Goal: Task Accomplishment & Management: Complete application form

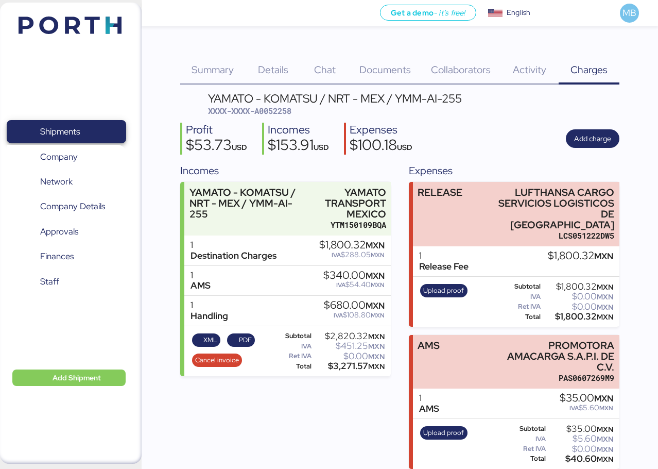
click at [93, 129] on span "Shipments" at bounding box center [66, 131] width 111 height 15
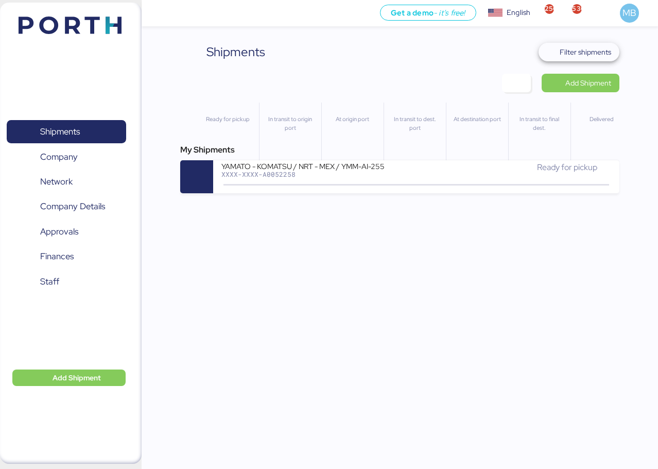
click at [581, 49] on span "Filter shipments" at bounding box center [585, 52] width 51 height 12
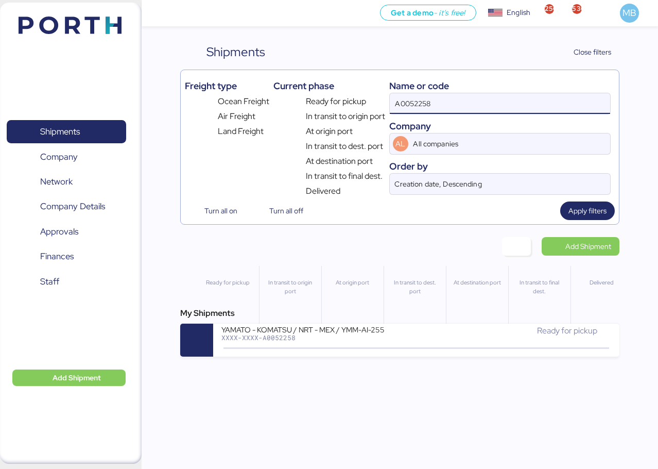
drag, startPoint x: 427, startPoint y: 98, endPoint x: 365, endPoint y: 97, distance: 62.8
click at [365, 97] on div "Freight type Ocean Freight Air Freight Land Freight Current phase Ready for pic…" at bounding box center [400, 135] width 430 height 123
type input "O0052266"
click at [402, 338] on div "XXXX-XXXX-O0052266" at bounding box center [318, 337] width 195 height 7
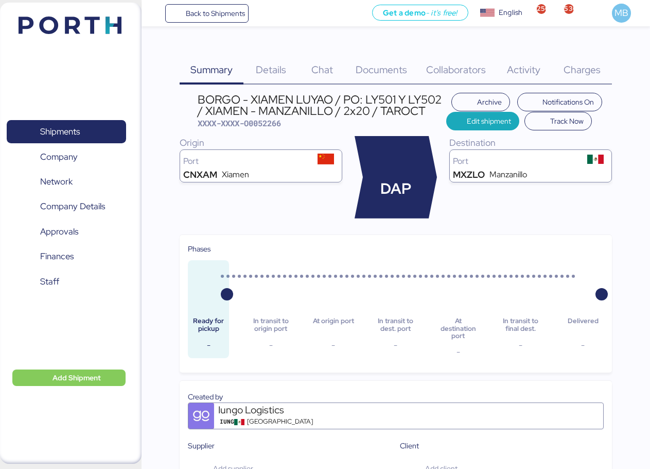
click at [472, 118] on span "Edit shipment" at bounding box center [489, 121] width 44 height 12
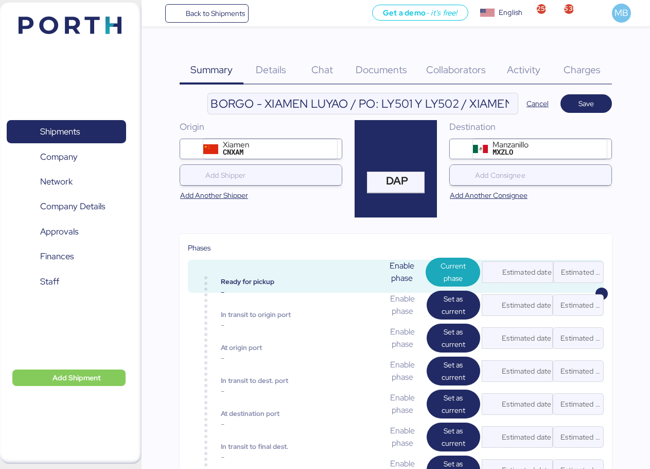
click at [478, 106] on input "BORGO - XIAMEN LUYAO / PO: LY501 Y LY502 / XIAMEN - MANZANILLO / 2x20 / TAROCT" at bounding box center [363, 103] width 310 height 21
click at [458, 107] on input "BORGO - XIAMEN LUYAO / PO: LY501 Y LY502 / TIANJIN - MANZANILLO / 2x20 / TAROCT" at bounding box center [363, 103] width 310 height 21
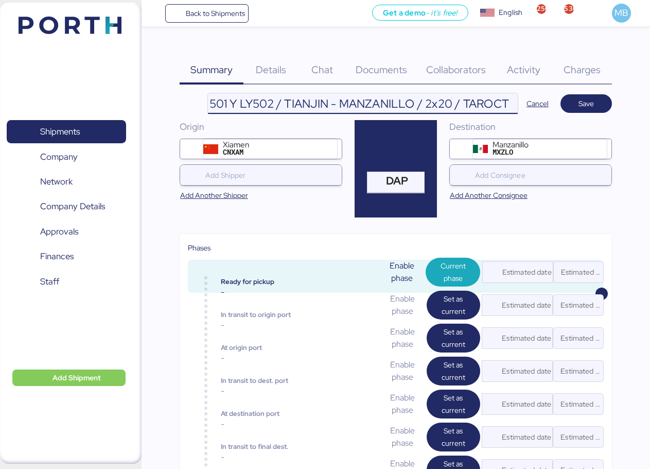
click at [434, 105] on input "BORGO - XIAMEN LUYAO / PO: LY501 Y LY502 / TIANJIN - MANZANILLO / 2x20 / TAROCT" at bounding box center [363, 103] width 310 height 21
type input "BORGO - XIAMEN LUYAO / PO: LY501 Y LY502 / TIANJIN - MANZANILLO / 1x20 / TAROCT"
click at [599, 100] on span "Save" at bounding box center [586, 103] width 35 height 14
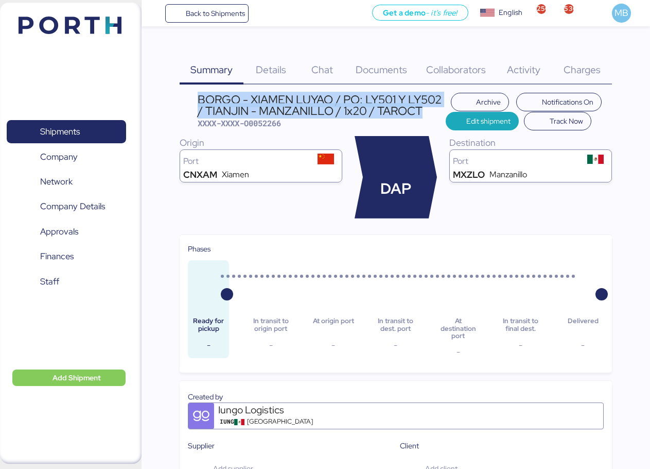
drag, startPoint x: 432, startPoint y: 112, endPoint x: 199, endPoint y: 102, distance: 232.5
click at [199, 102] on div "BORGO - XIAMEN LUYAO / PO: LY501 Y LY502 / TIANJIN - MANZANILLO / 1x20 / TAROCT" at bounding box center [322, 105] width 248 height 23
copy div "BORGO - XIAMEN LUYAO / PO: LY501 Y LY502 / TIANJIN - MANZANILLO / 1x20 / TAROCT"
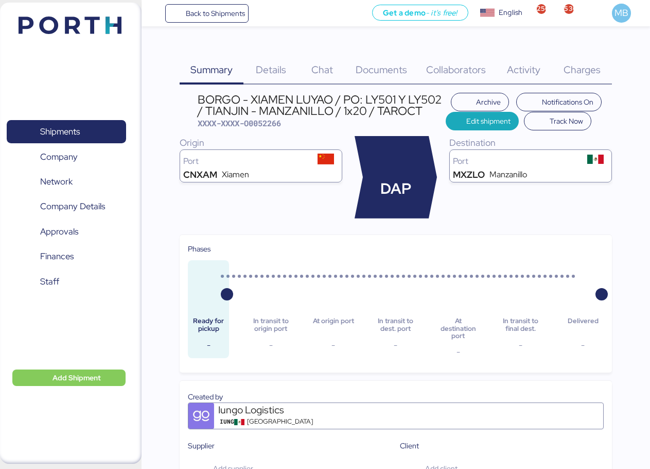
click at [271, 126] on span "XXXX-XXXX-O0052266" at bounding box center [239, 123] width 83 height 10
copy span "O0052266"
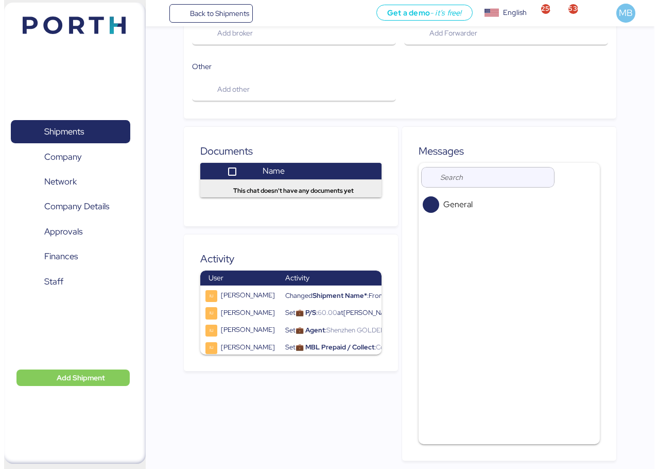
scroll to position [0, 0]
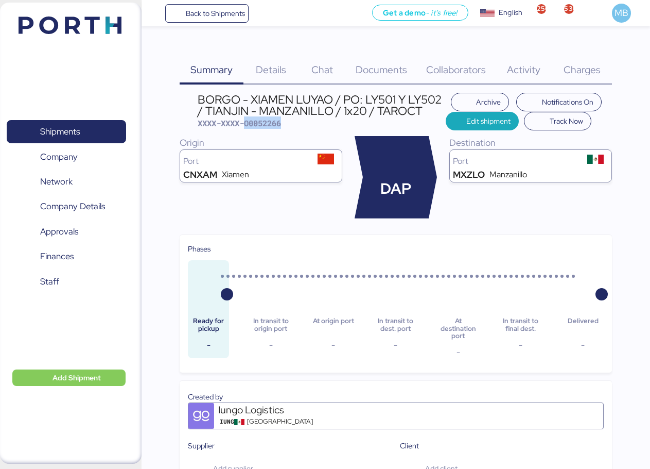
click at [462, 73] on span "Collaborators" at bounding box center [456, 69] width 60 height 13
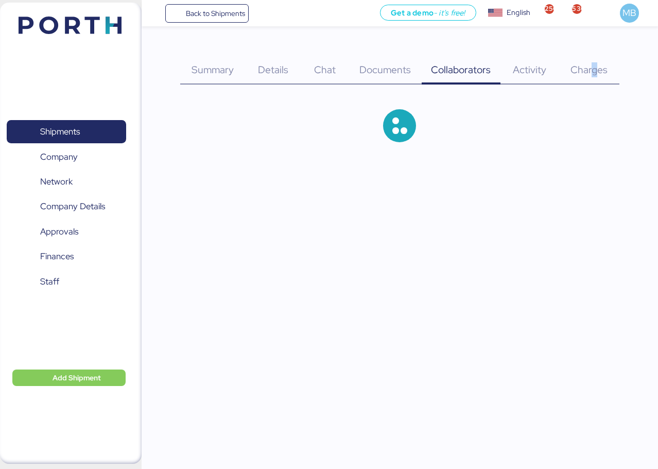
click at [595, 76] on span "Charges" at bounding box center [589, 69] width 37 height 13
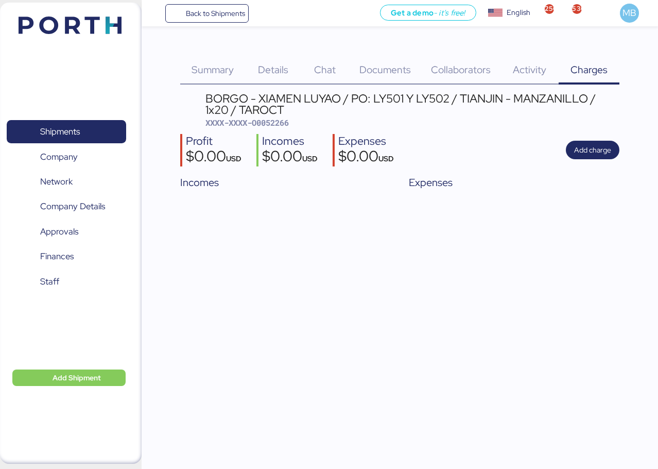
click at [225, 68] on span "Summary" at bounding box center [213, 69] width 42 height 13
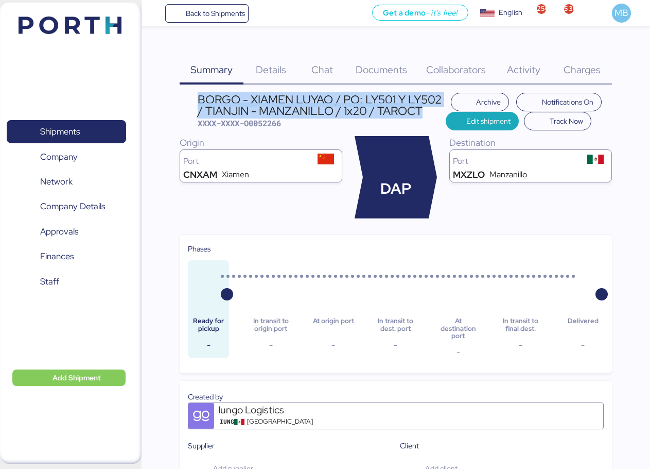
drag, startPoint x: 426, startPoint y: 113, endPoint x: 194, endPoint y: 96, distance: 232.8
click at [194, 96] on header "BORGO - XIAMEN LUYAO / PO: LY501 Y LY502 / TIANJIN - MANZANILLO / 1x20 / TAROCT…" at bounding box center [396, 112] width 433 height 38
copy div "BORGO - XIAMEN LUYAO / PO: LY501 Y LY502 / TIANJIN - MANZANILLO / 1x20 / TAROCT"
click at [80, 125] on span "Shipments" at bounding box center [60, 131] width 40 height 15
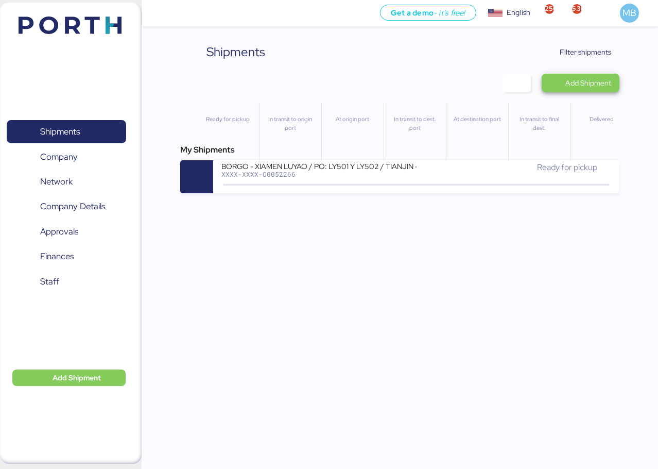
click at [592, 82] on span "Add Shipment" at bounding box center [588, 83] width 46 height 12
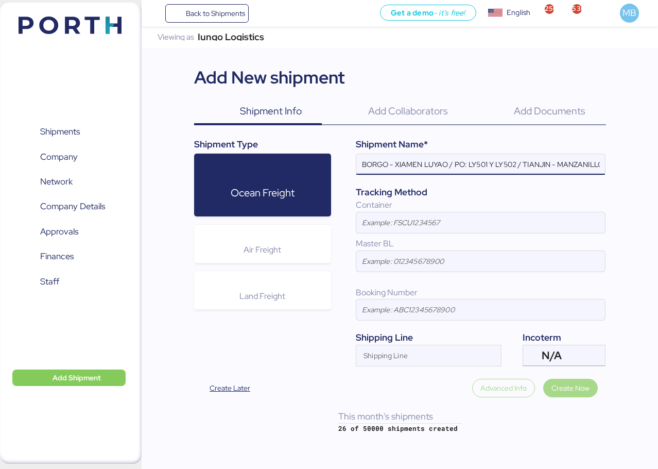
scroll to position [0, 63]
type input "BORGO - XIAMEN LUYAO / PO: LY501 Y LY502 / TIANJIN - MANZANILLO / 1x20 / TAROCT"
click at [439, 349] on div "Shipping Line" at bounding box center [419, 355] width 126 height 21
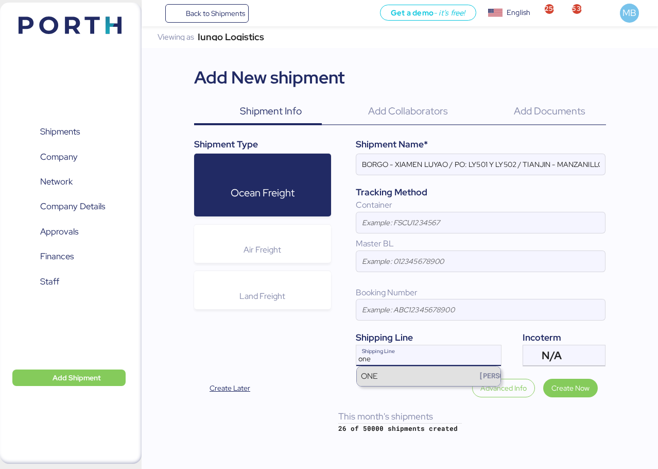
type input "one"
click at [431, 379] on div "ONE [PERSON_NAME]" at bounding box center [429, 376] width 144 height 20
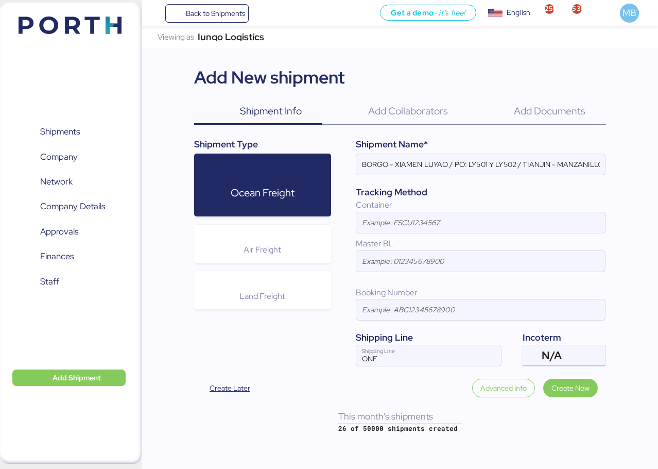
click at [89, 128] on span "Shipments" at bounding box center [66, 131] width 111 height 15
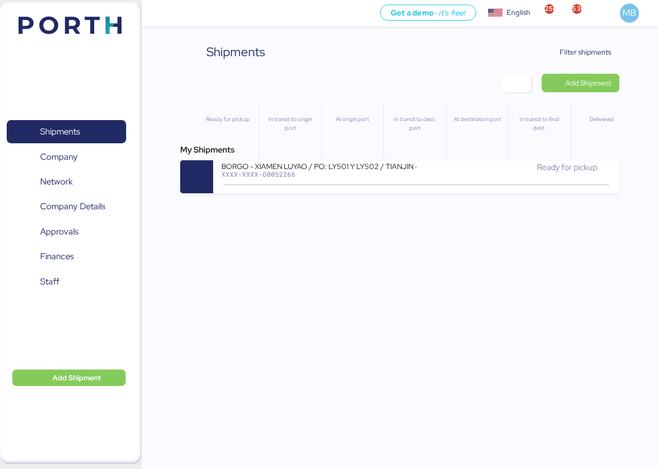
click at [396, 170] on div "BORGO - XIAMEN LUYAO / PO: LY501 Y LY502 / TIANJIN - MANZANILLO / 1x20 / TAROCT" at bounding box center [318, 165] width 195 height 9
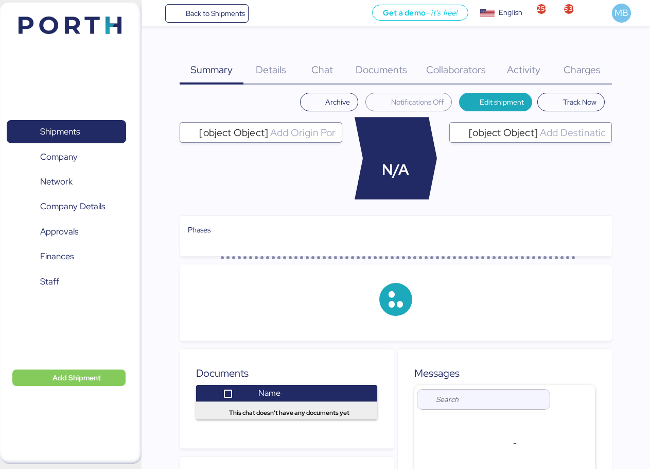
click at [275, 69] on span "Details" at bounding box center [271, 69] width 30 height 13
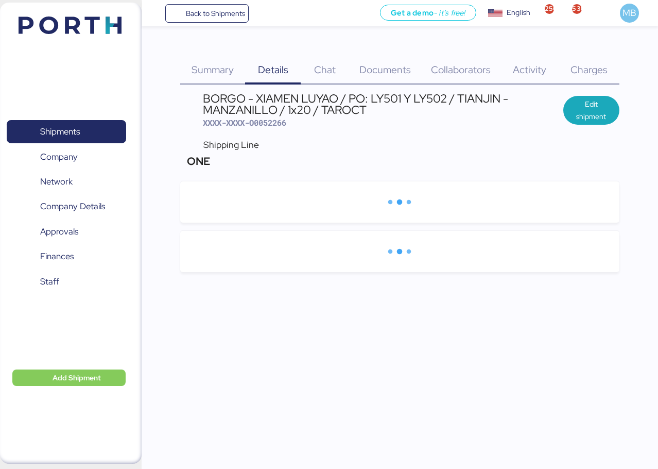
click at [605, 110] on span "Edit shipment" at bounding box center [592, 110] width 40 height 25
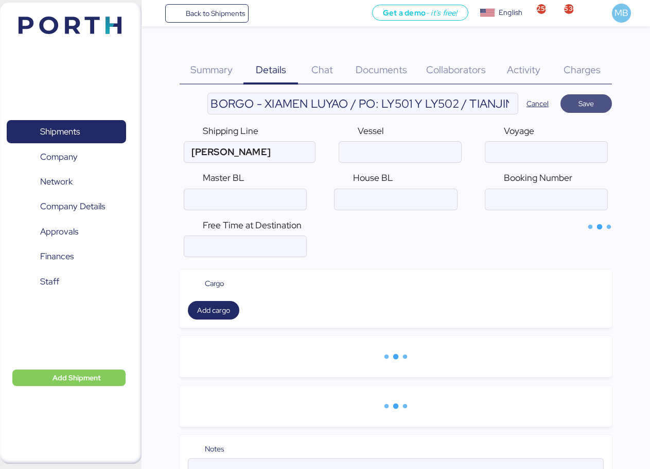
type input "ONE"
drag, startPoint x: 247, startPoint y: 147, endPoint x: 171, endPoint y: 137, distance: 76.8
click at [171, 137] on div "Summary 0 Details 0 Chat 0 Documents 0 Collaborators 0 Activity 0 Charges 0 BOR…" at bounding box center [325, 264] width 650 height 529
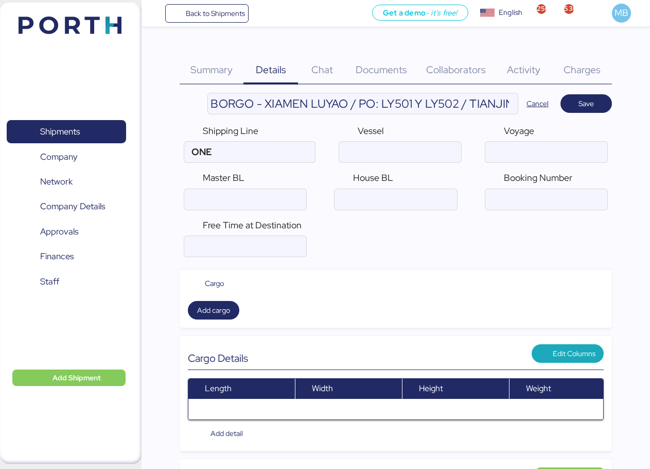
click at [230, 152] on input "ONE" at bounding box center [235, 152] width 102 height 21
click at [203, 153] on input "search" at bounding box center [231, 151] width 88 height 12
type input "S"
type input "MAER"
click at [262, 176] on div "Maersk Line MAEU" at bounding box center [242, 172] width 114 height 20
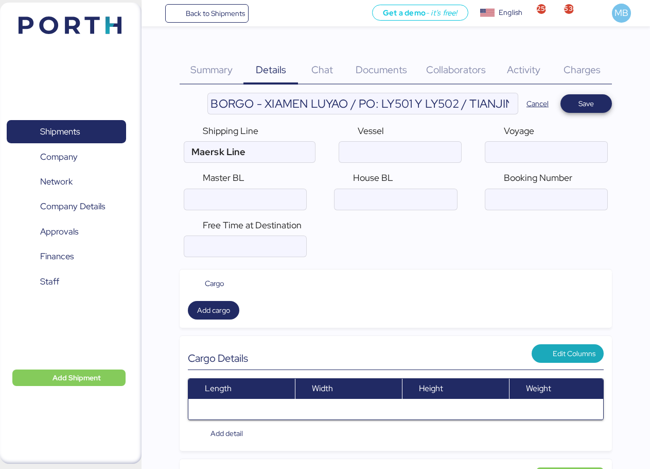
click at [581, 105] on span "Save" at bounding box center [586, 103] width 15 height 12
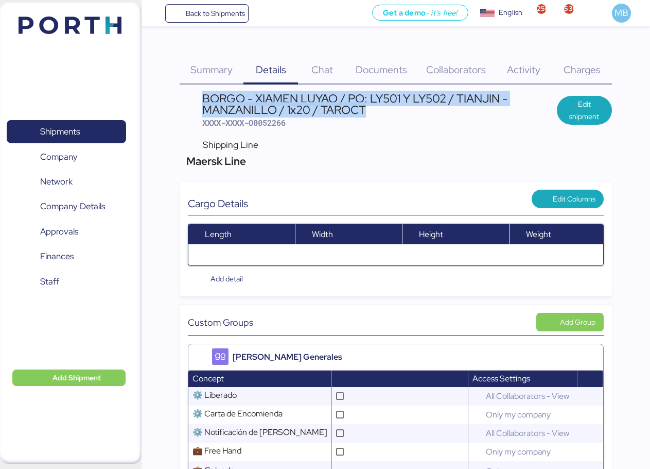
drag, startPoint x: 369, startPoint y: 112, endPoint x: 205, endPoint y: 97, distance: 163.9
click at [205, 97] on div "BORGO - XIAMEN LUYAO / PO: LY501 Y LY502 / TIANJIN - MANZANILLO / 1x20 / TAROCT" at bounding box center [379, 104] width 355 height 23
copy div "BORGO - XIAMEN LUYAO / PO: LY501 Y LY502 / TIANJIN - MANZANILLO / 1x20 / TAROCT"
click at [87, 130] on span "Shipments" at bounding box center [66, 131] width 111 height 15
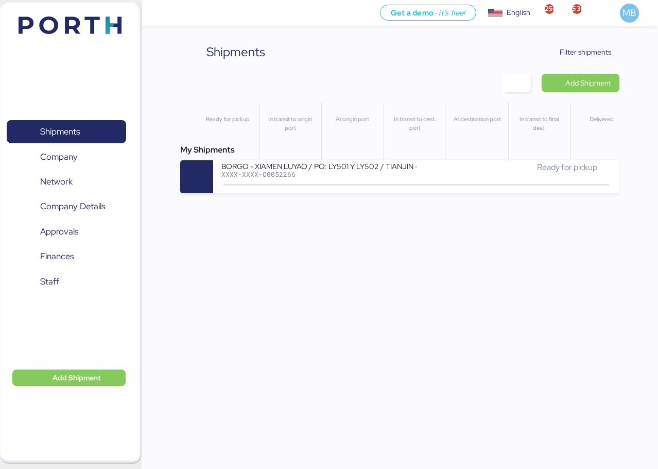
click at [588, 79] on span "Add Shipment" at bounding box center [588, 83] width 46 height 12
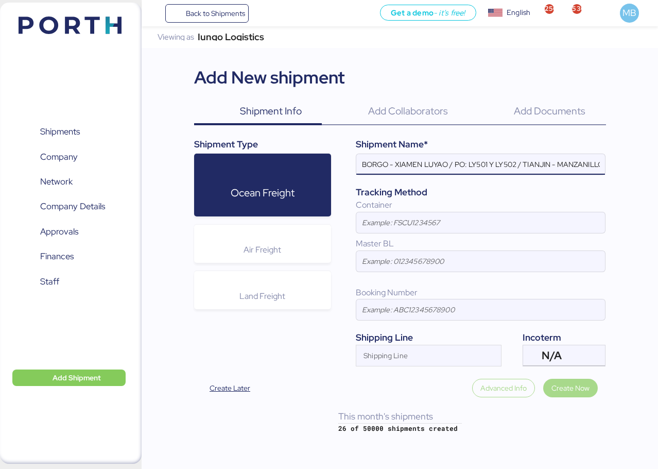
scroll to position [0, 63]
type input "BORGO - XIAMEN LUYAO / PO: LY501 Y LY502 / TIANJIN - MANZANILLO / 1x20 / TAROCT"
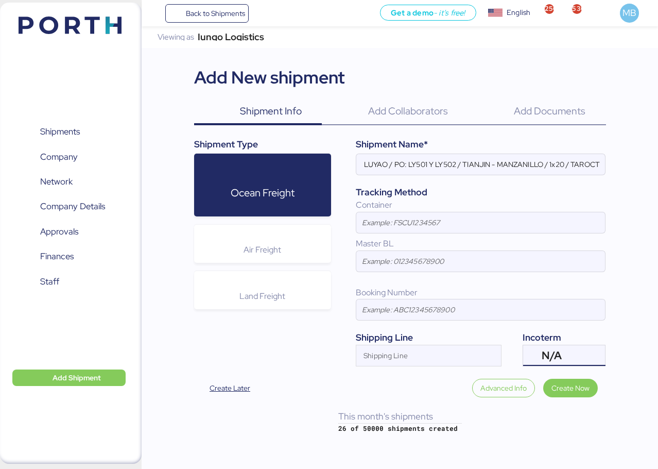
click at [574, 353] on div "N/A" at bounding box center [563, 355] width 43 height 21
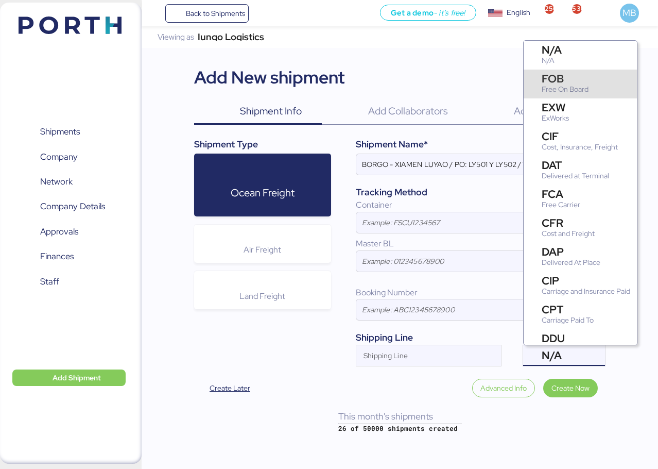
click at [590, 87] on div "FOB Free On Board" at bounding box center [567, 84] width 50 height 22
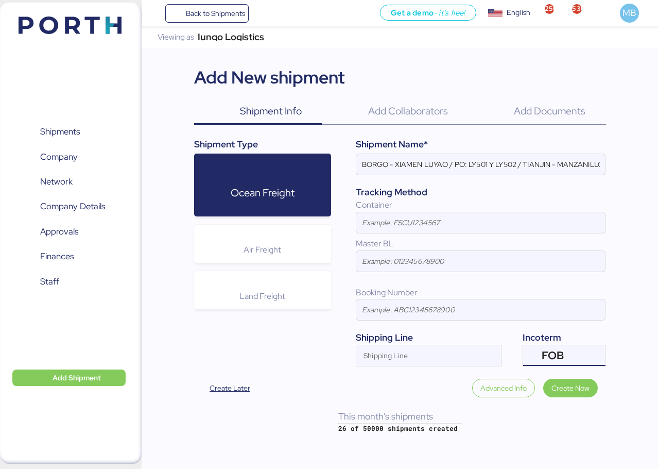
click at [402, 362] on input "Shipping Line" at bounding box center [419, 358] width 126 height 12
type input "MAER"
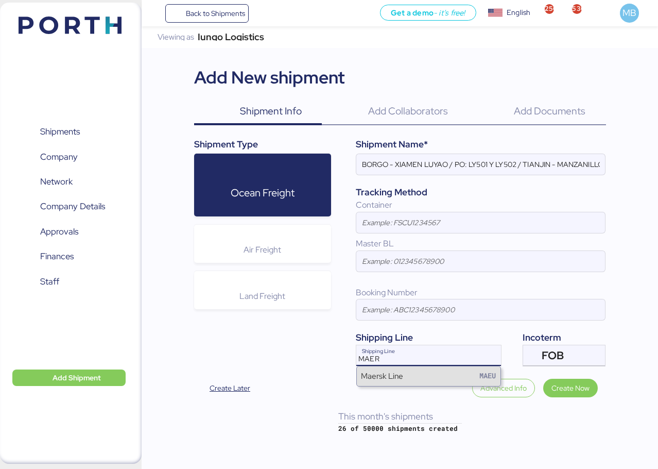
click at [407, 371] on div "Maersk Line MAEU" at bounding box center [429, 376] width 144 height 20
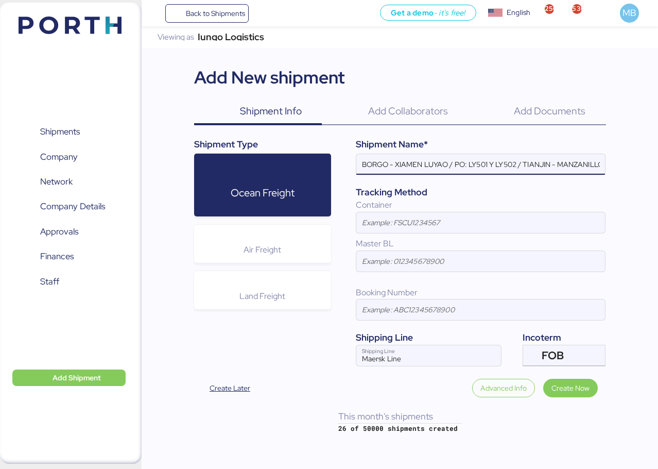
click at [539, 165] on input "BORGO - XIAMEN LUYAO / PO: LY501 Y LY502 / TIANJIN - MANZANILLO / 1x20 / TAROCT" at bounding box center [480, 164] width 249 height 21
type input "BORGO - XIAMEN LUYAO / PO: LY501 Y LY502 / WUHAN - MANZANILLO / 1x20 / TAROCT"
click at [579, 386] on span "Create Now" at bounding box center [571, 388] width 38 height 12
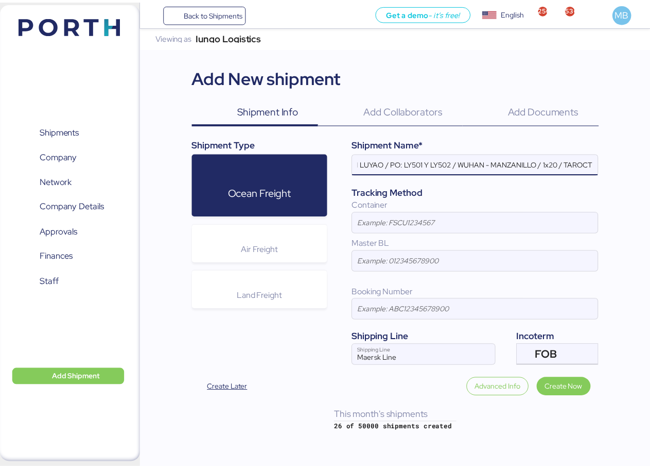
scroll to position [0, 0]
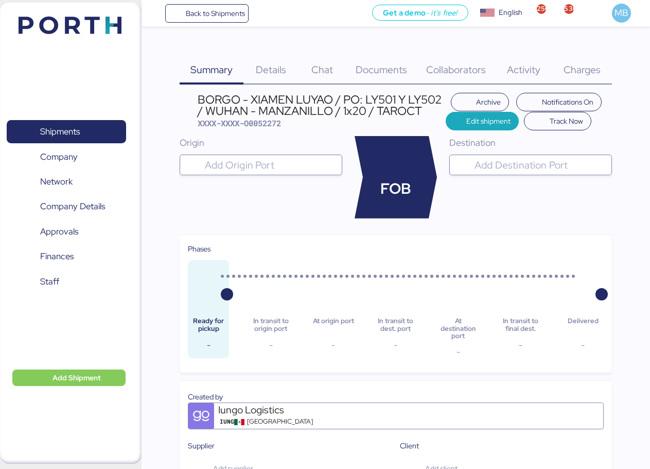
click at [294, 162] on input "search" at bounding box center [270, 165] width 135 height 12
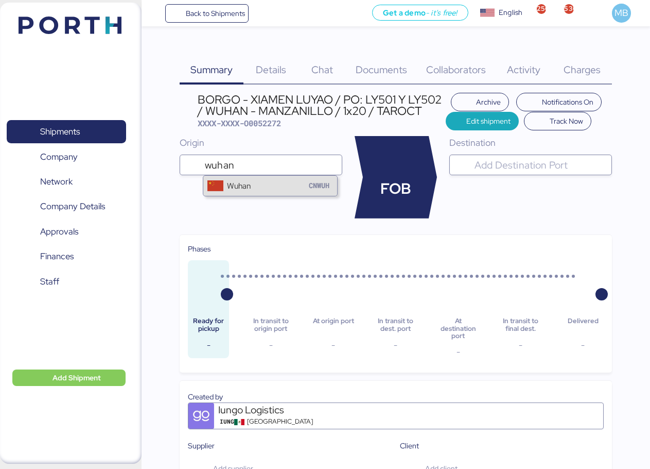
type input "wuhan"
click at [281, 185] on div "Wuhan CNWUH" at bounding box center [270, 186] width 134 height 20
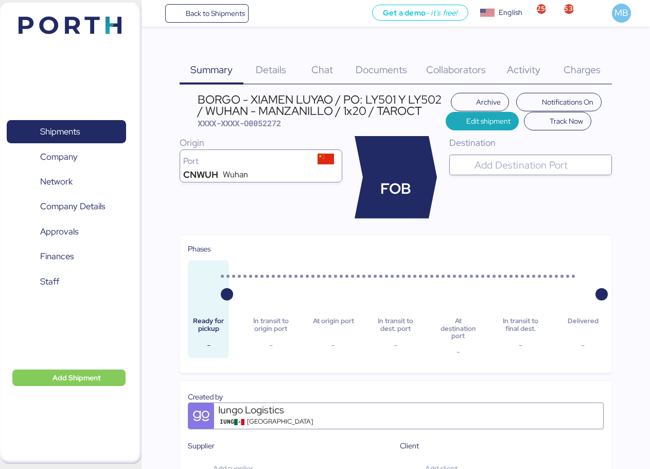
click at [510, 159] on input "search" at bounding box center [540, 165] width 135 height 12
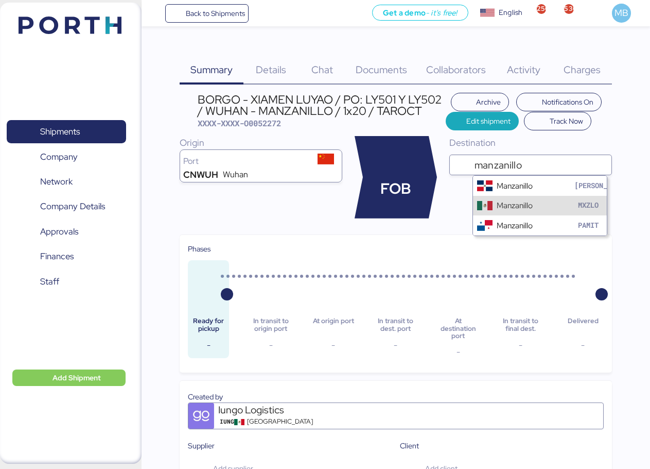
type input "manzanillo"
click at [528, 202] on div "Manzanillo" at bounding box center [515, 205] width 36 height 12
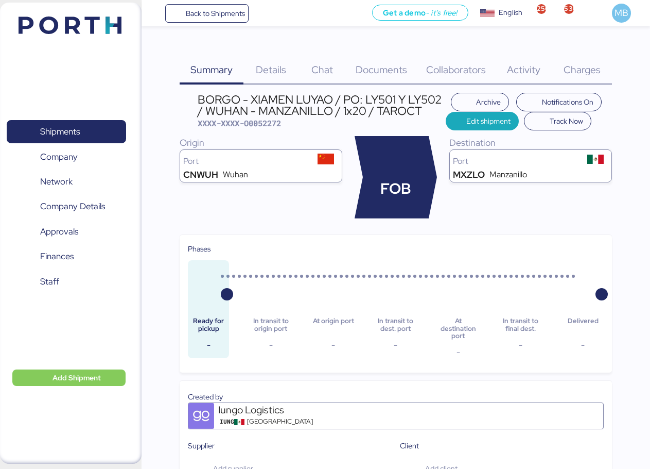
click at [276, 68] on span "Details" at bounding box center [271, 69] width 30 height 13
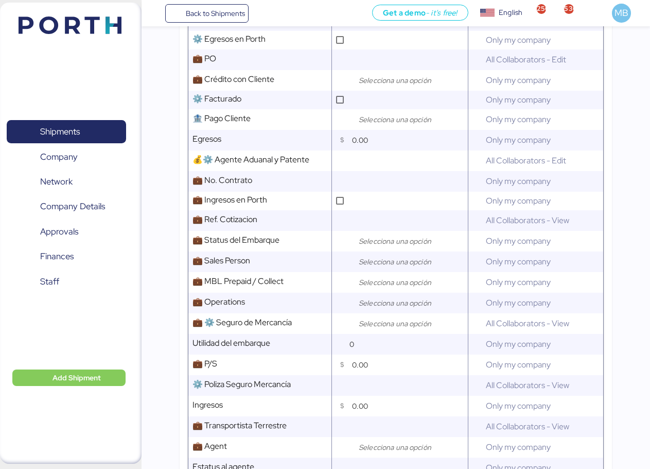
scroll to position [515, 0]
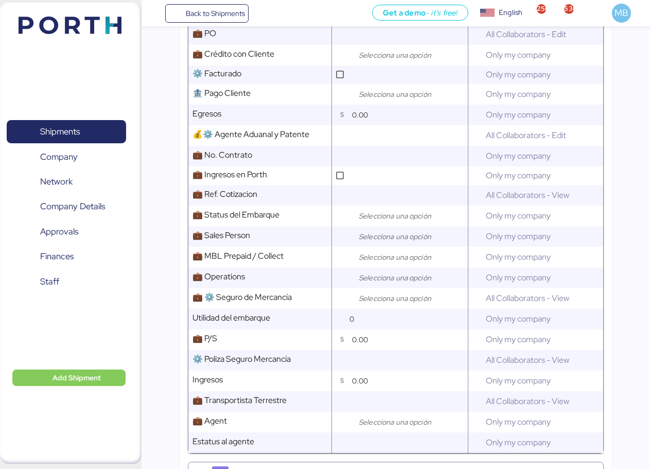
click at [388, 240] on input "search" at bounding box center [411, 236] width 108 height 12
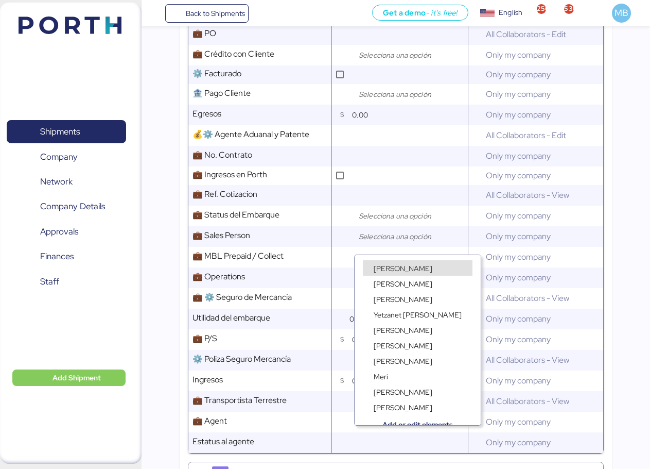
click at [385, 266] on span "[PERSON_NAME]" at bounding box center [403, 268] width 59 height 9
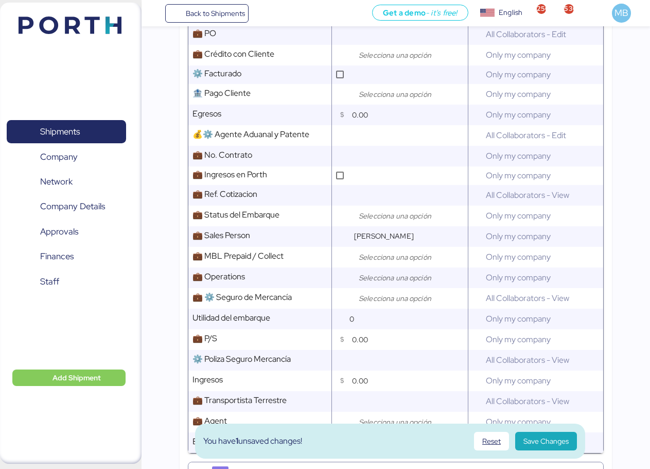
click at [381, 284] on input "search" at bounding box center [411, 277] width 108 height 12
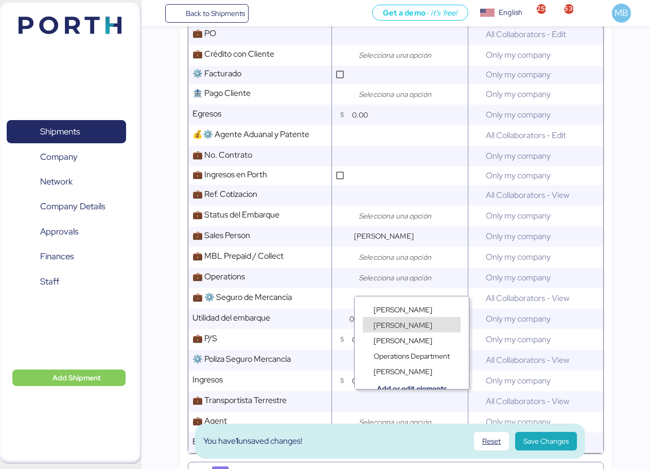
click at [395, 324] on span "[PERSON_NAME]" at bounding box center [403, 324] width 59 height 9
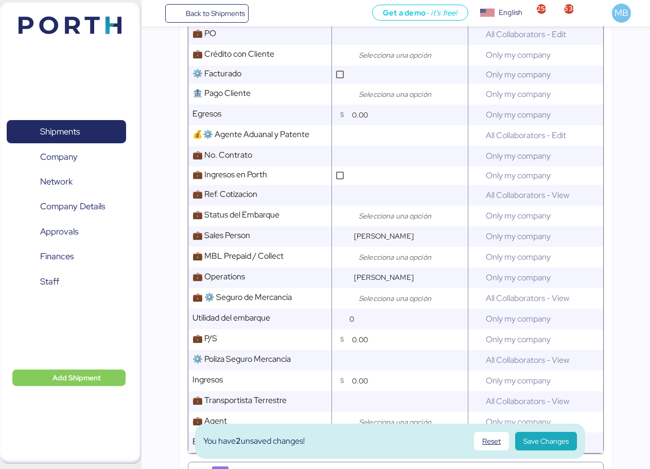
click at [405, 65] on div at bounding box center [408, 55] width 113 height 21
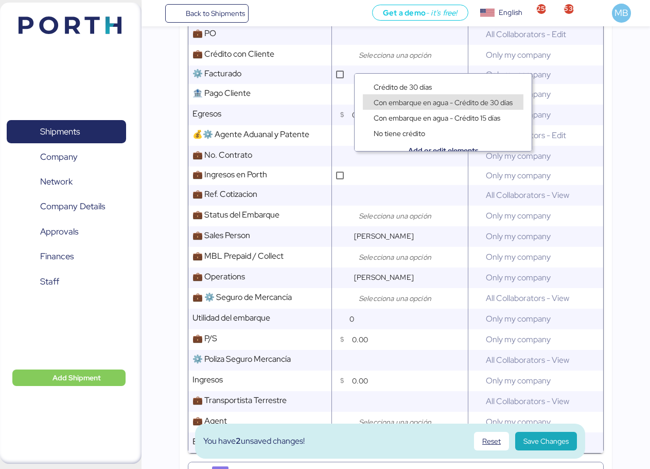
click at [445, 105] on div "Con embarque en agua - Crédito 15 días" at bounding box center [443, 112] width 177 height 15
click at [433, 99] on span "Con embarque en agua - Crédito de 30 días" at bounding box center [443, 102] width 139 height 9
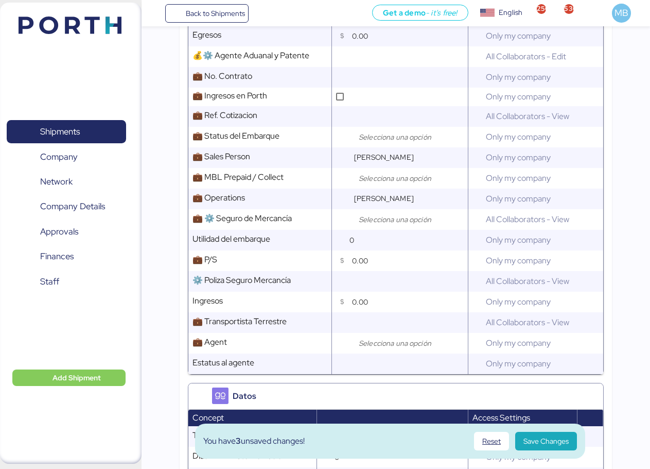
scroll to position [618, 0]
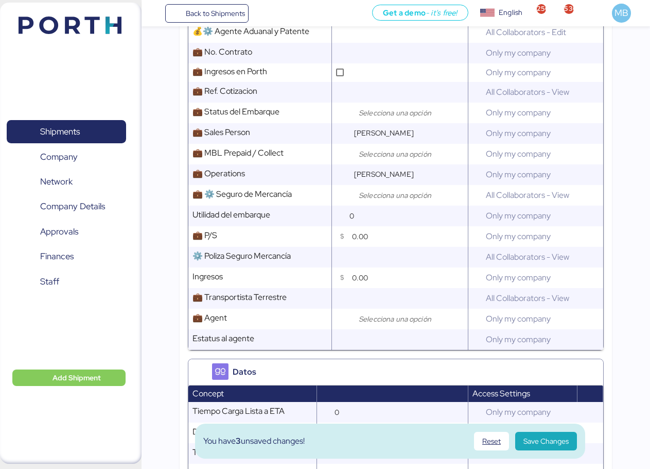
click at [397, 325] on input "search" at bounding box center [411, 319] width 108 height 12
type input "X"
type input "GOLDEN"
click at [425, 344] on div "Shenzhen GOLDEN SHIPPING Shipping" at bounding box center [437, 349] width 149 height 15
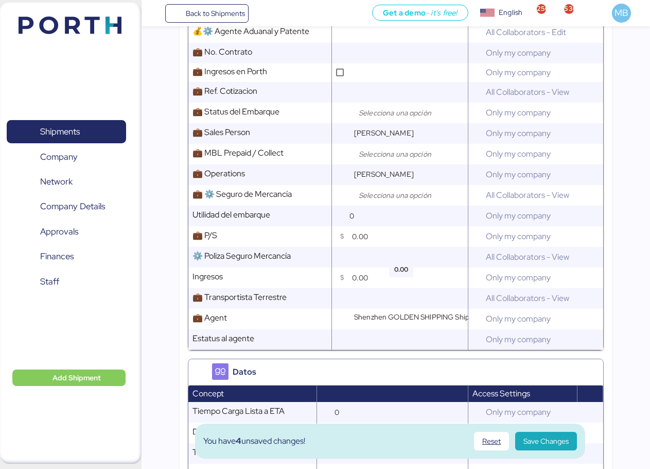
click at [376, 247] on input "0.00" at bounding box center [410, 236] width 116 height 21
type input "60.00"
click at [385, 201] on input "search" at bounding box center [411, 195] width 108 height 12
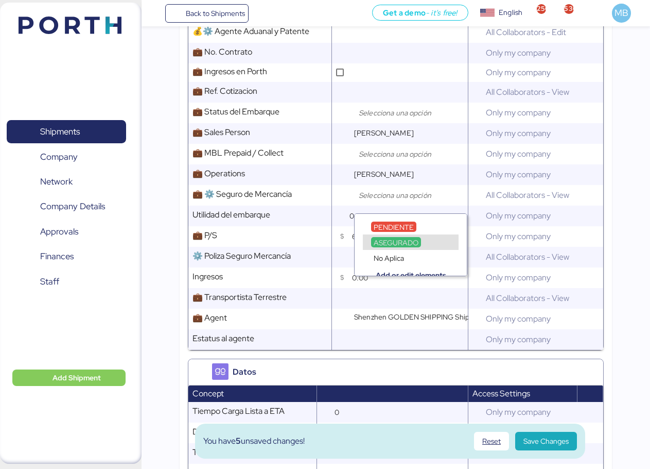
click at [384, 236] on div "ASEGURADO" at bounding box center [411, 241] width 96 height 15
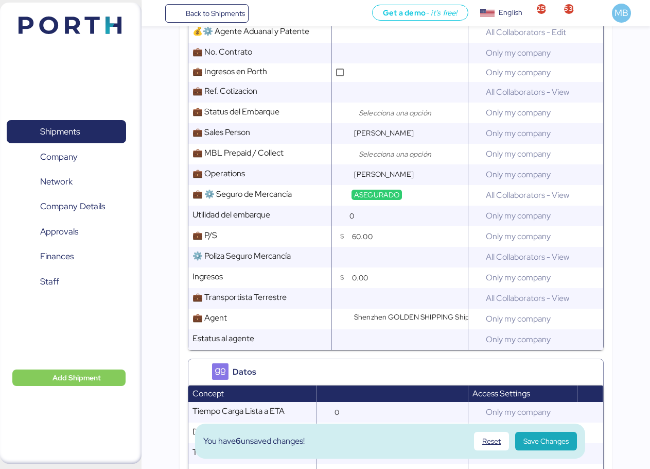
click at [383, 159] on input "search" at bounding box center [411, 154] width 108 height 12
click at [385, 180] on div "Prepaid" at bounding box center [411, 185] width 96 height 15
click at [381, 117] on input "search" at bounding box center [411, 113] width 108 height 12
click at [391, 142] on span "Open" at bounding box center [383, 144] width 18 height 9
click at [535, 437] on span "Save Changes" at bounding box center [546, 441] width 45 height 12
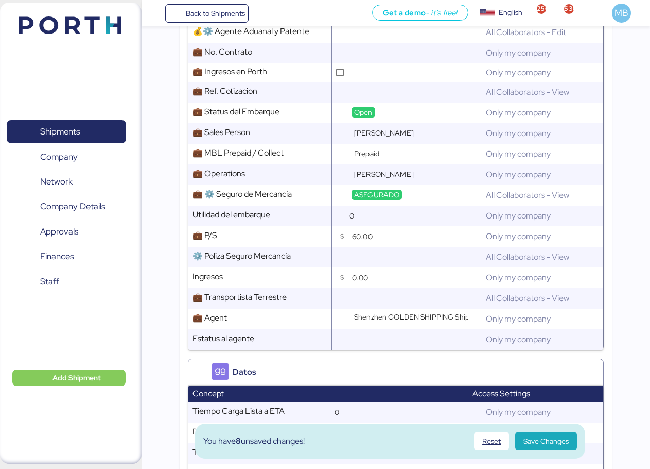
scroll to position [0, 0]
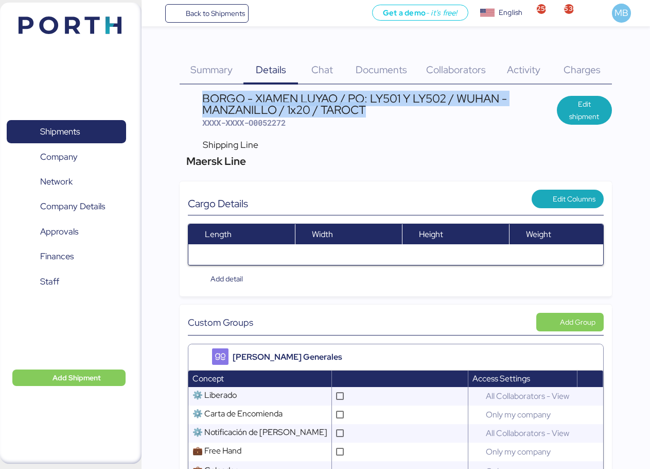
drag, startPoint x: 372, startPoint y: 110, endPoint x: 205, endPoint y: 94, distance: 167.7
click at [205, 94] on div "BORGO - XIAMEN LUYAO / PO: LY501 Y LY502 / WUHAN - MANZANILLO / 1x20 / TAROCT" at bounding box center [379, 104] width 355 height 23
copy div "BORGO - XIAMEN LUYAO / PO: LY501 Y LY502 / WUHAN - MANZANILLO / 1x20 / TAROCT"
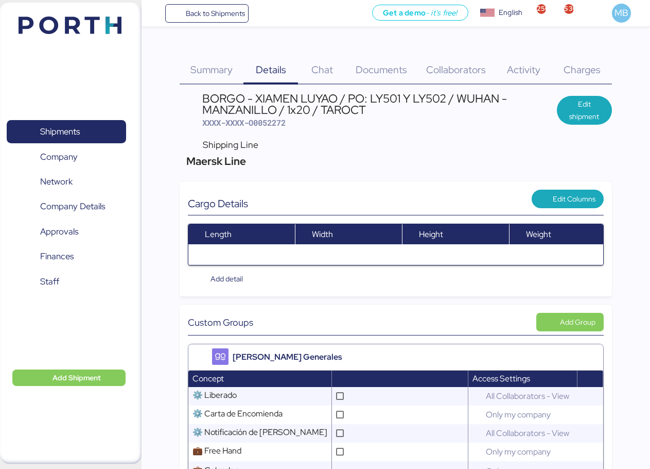
click at [272, 121] on span "XXXX-XXXX-O0052272" at bounding box center [243, 122] width 83 height 10
copy span "O0052272"
click at [277, 126] on span "XXXX-XXXX-O0052272" at bounding box center [243, 122] width 83 height 10
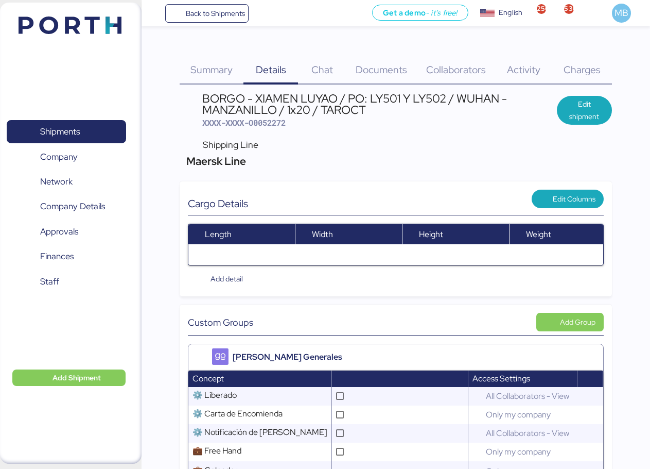
click at [280, 121] on span "XXXX-XXXX-O0052272" at bounding box center [243, 122] width 83 height 10
copy span "O0052272"
click at [282, 124] on span "XXXX-XXXX-O0052272" at bounding box center [243, 122] width 83 height 10
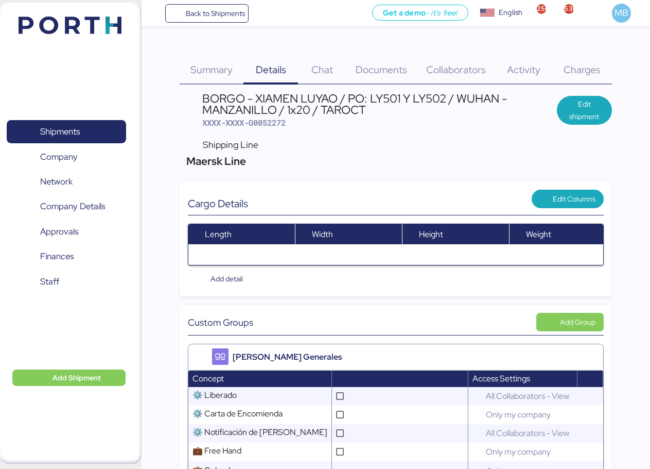
click at [279, 123] on span "XXXX-XXXX-O0052272" at bounding box center [243, 122] width 83 height 10
copy span "O0052272"
